Goal: Download file/media

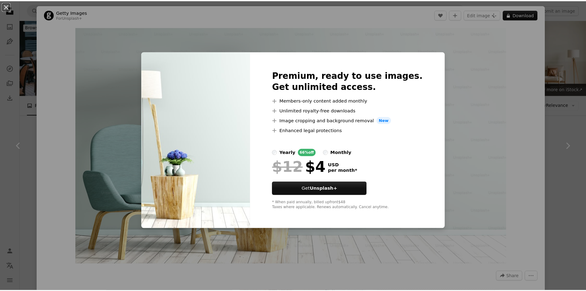
scroll to position [9014, 0]
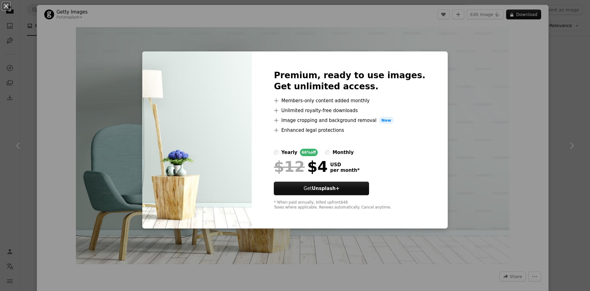
click at [522, 83] on div "An X shape Premium, ready to use images. Get unlimited access. A plus sign Memb…" at bounding box center [295, 145] width 590 height 291
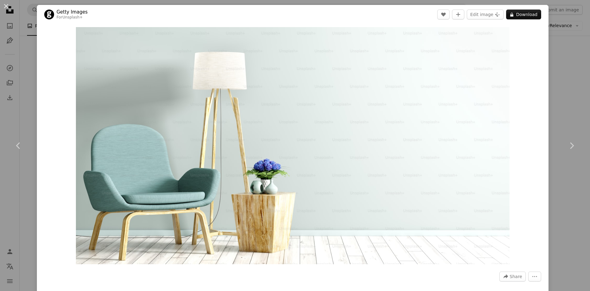
click at [561, 66] on div "An X shape Chevron left Chevron right Getty Images For Unsplash+ A heart A plus…" at bounding box center [295, 145] width 590 height 291
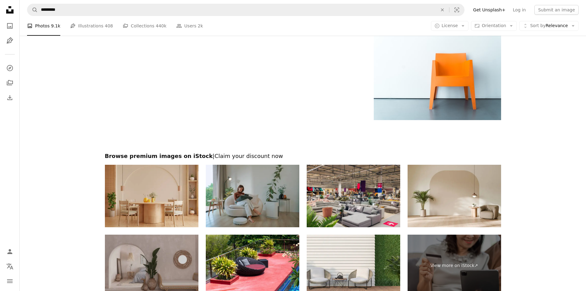
scroll to position [9966, 0]
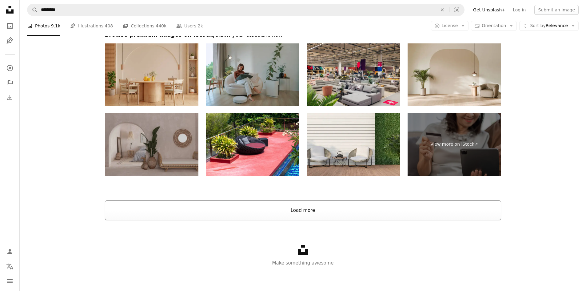
click at [320, 215] on button "Load more" at bounding box center [303, 210] width 396 height 20
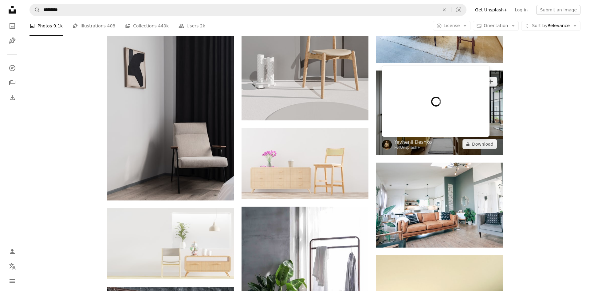
scroll to position [15115, 0]
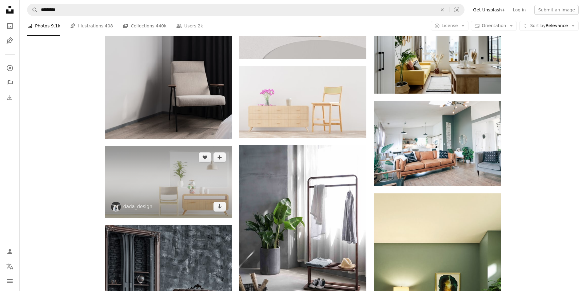
click at [152, 193] on img at bounding box center [168, 181] width 127 height 71
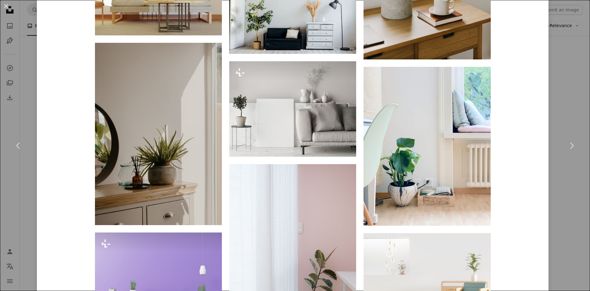
scroll to position [3167, 0]
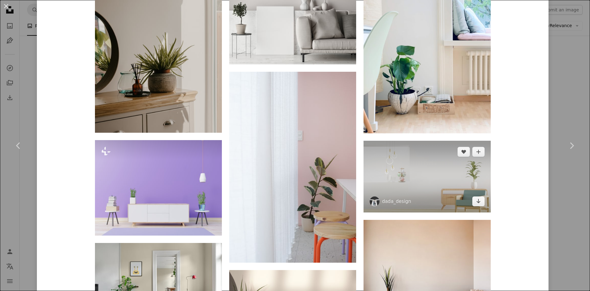
click at [449, 162] on img at bounding box center [427, 176] width 127 height 71
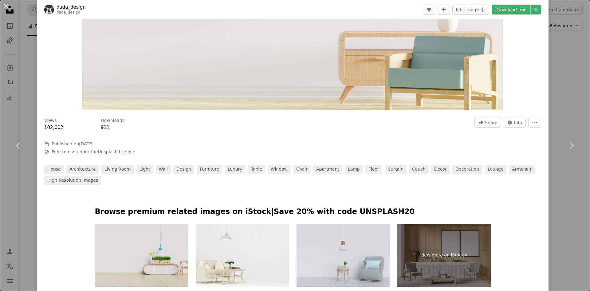
scroll to position [215, 0]
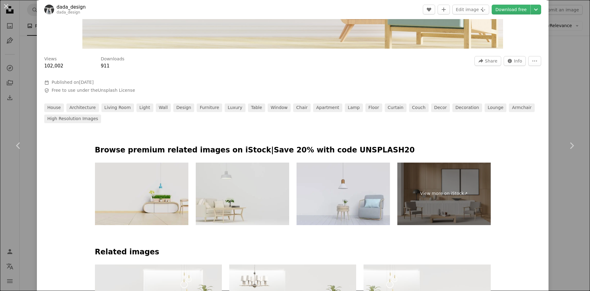
click at [233, 199] on img at bounding box center [242, 193] width 93 height 62
click at [255, 190] on img at bounding box center [242, 193] width 93 height 62
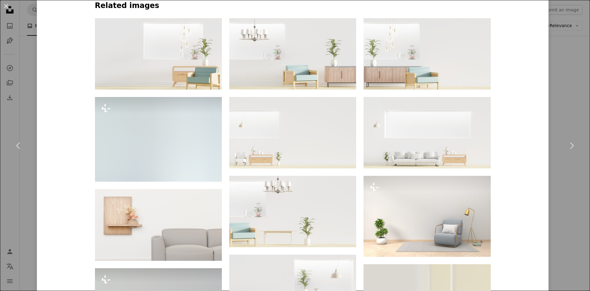
scroll to position [369, 0]
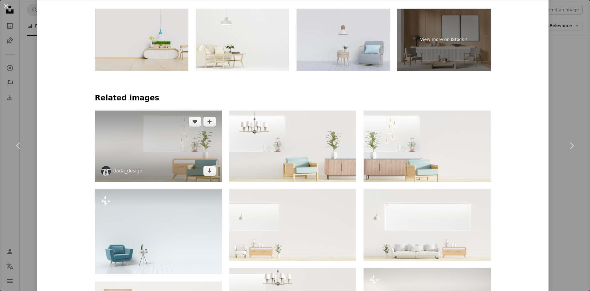
click at [145, 157] on img at bounding box center [158, 145] width 127 height 71
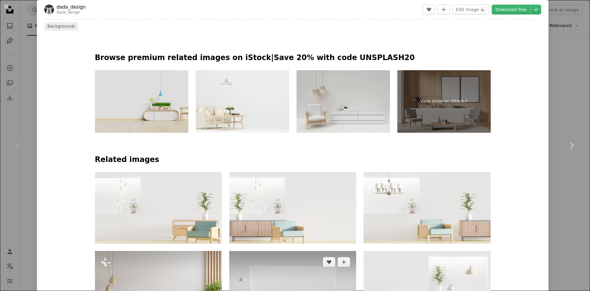
scroll to position [461, 0]
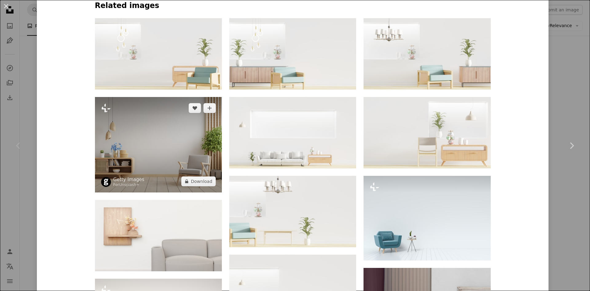
click at [185, 149] on img at bounding box center [158, 144] width 127 height 95
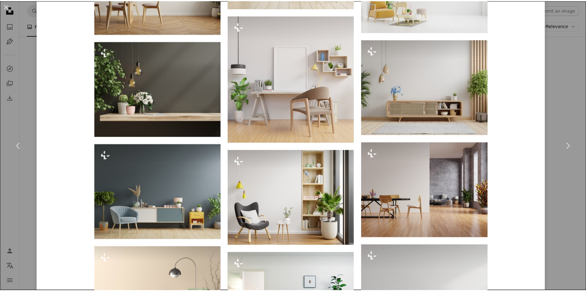
scroll to position [646, 0]
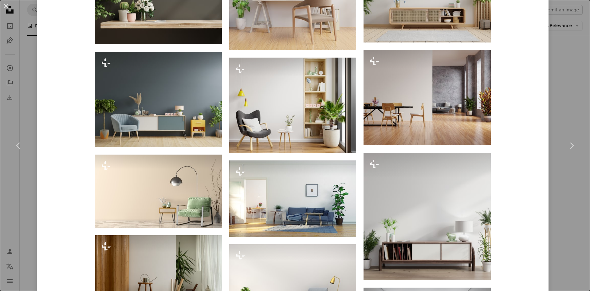
click at [545, 112] on div "An X shape Chevron left Chevron right Getty Images For Unsplash+ A heart A plus…" at bounding box center [295, 145] width 590 height 291
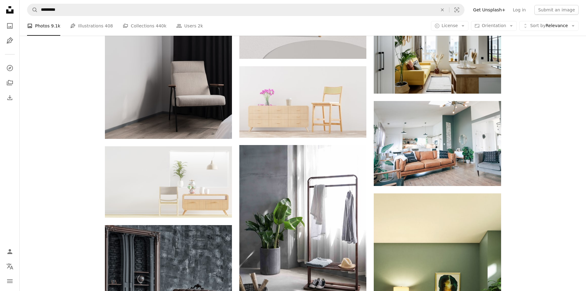
click at [9, 15] on icon "Unsplash logo Unsplash Home" at bounding box center [10, 10] width 12 height 12
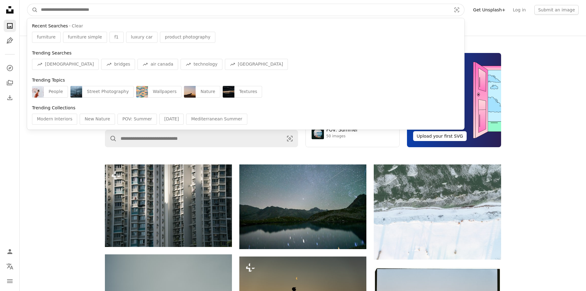
click at [104, 10] on input "Find visuals sitewide" at bounding box center [243, 10] width 411 height 12
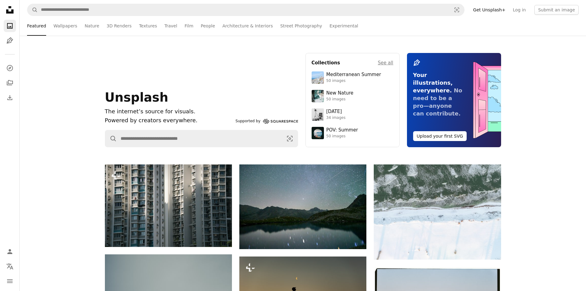
click at [57, 161] on div "Unsplash The internet’s source for visuals. Powered by creators everywhere. Sup…" at bounding box center [303, 100] width 566 height 129
click at [156, 137] on input "Find visuals sitewide" at bounding box center [199, 138] width 165 height 17
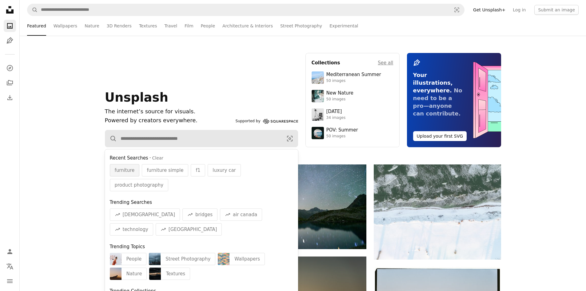
click at [123, 169] on span "furniture" at bounding box center [125, 169] width 20 height 7
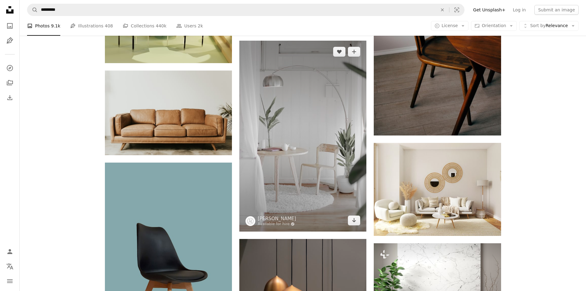
scroll to position [584, 0]
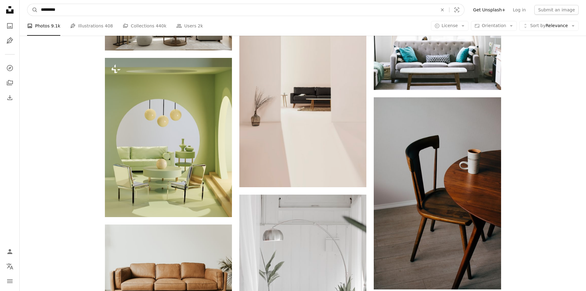
click at [69, 10] on input "*********" at bounding box center [237, 10] width 398 height 12
type input "**********"
click button "A magnifying glass" at bounding box center [32, 10] width 10 height 12
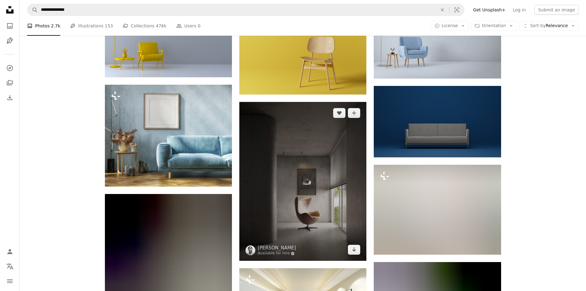
scroll to position [400, 0]
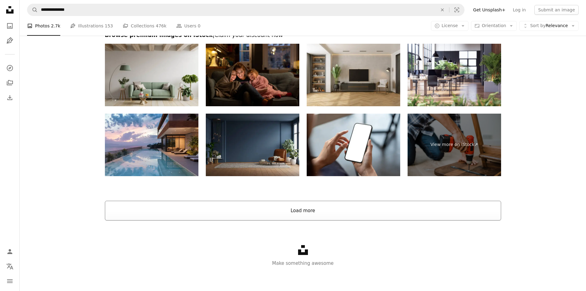
click at [314, 213] on button "Load more" at bounding box center [303, 210] width 396 height 20
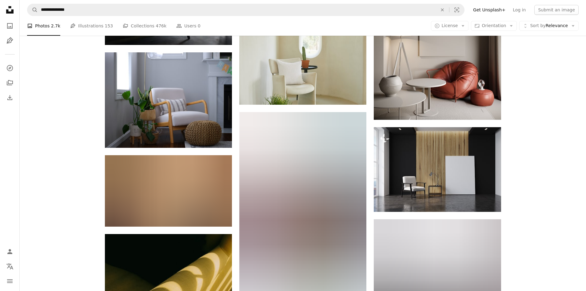
scroll to position [17740, 0]
